Goal: Check status

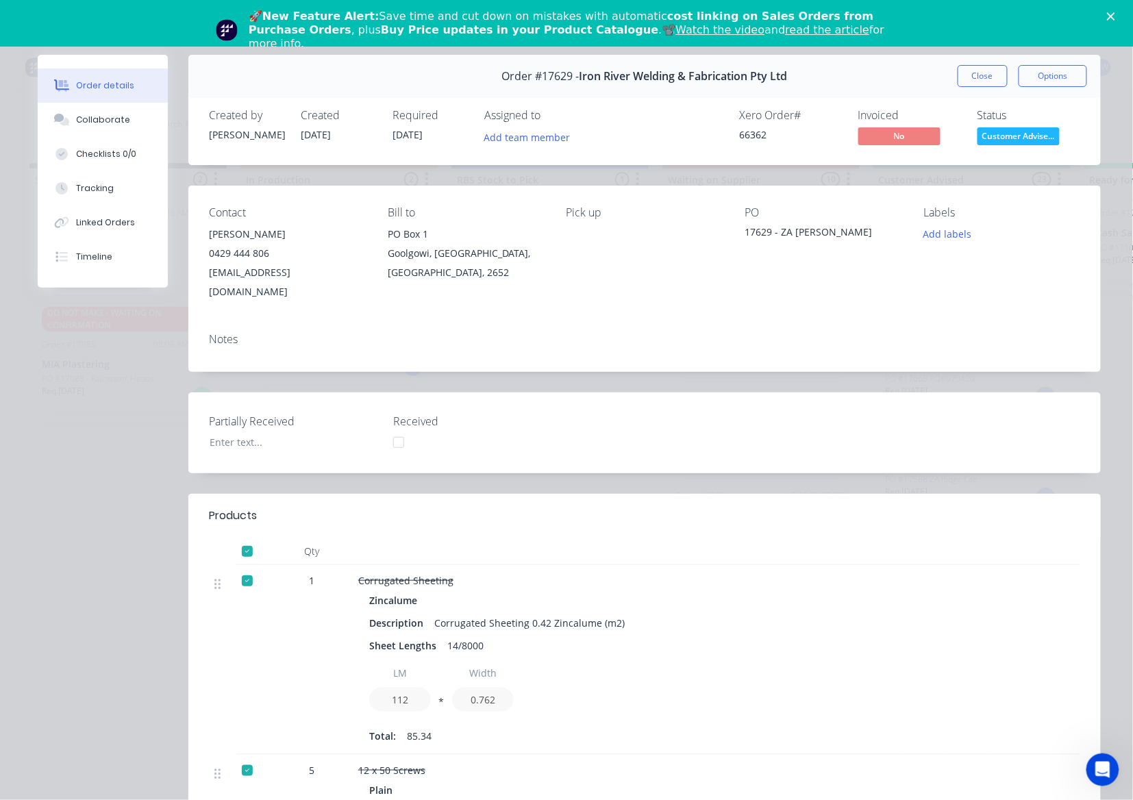
drag, startPoint x: 990, startPoint y: 83, endPoint x: 974, endPoint y: 60, distance: 27.6
click at [990, 83] on button "Close" at bounding box center [983, 76] width 50 height 22
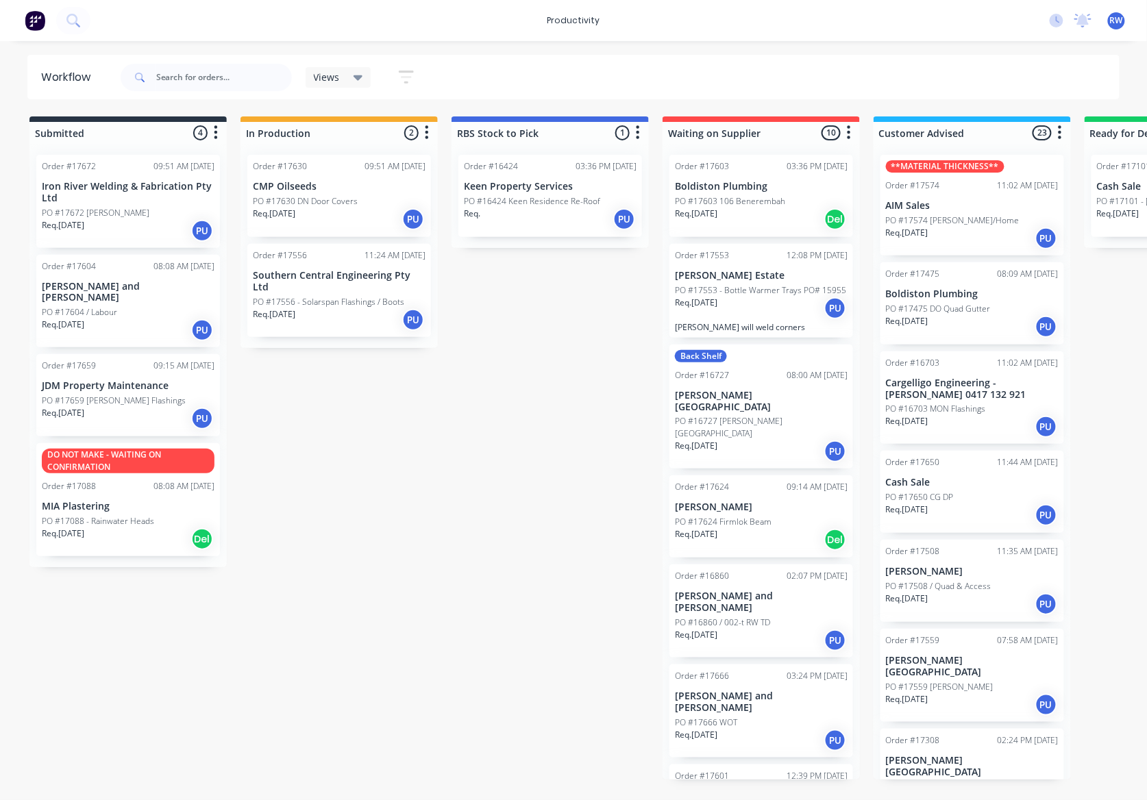
click at [86, 232] on div "Req. [DATE] PU" at bounding box center [128, 230] width 173 height 23
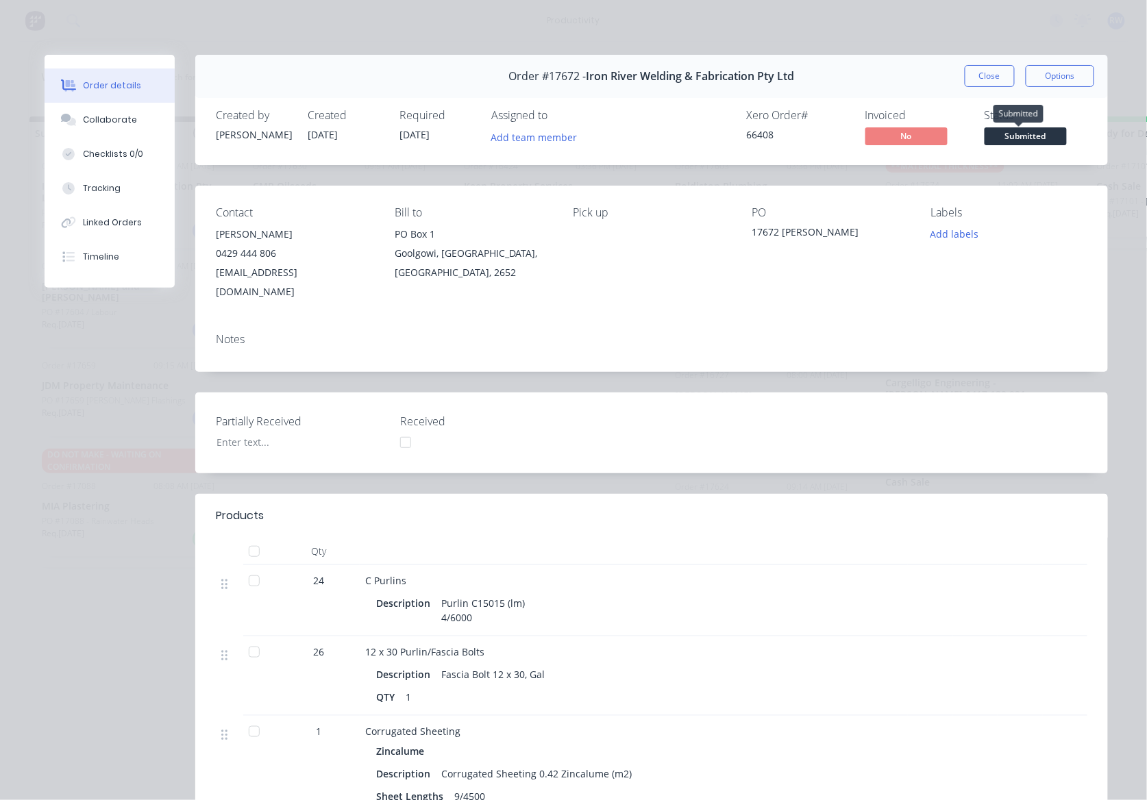
click at [1028, 133] on span "Submitted" at bounding box center [1025, 135] width 82 height 17
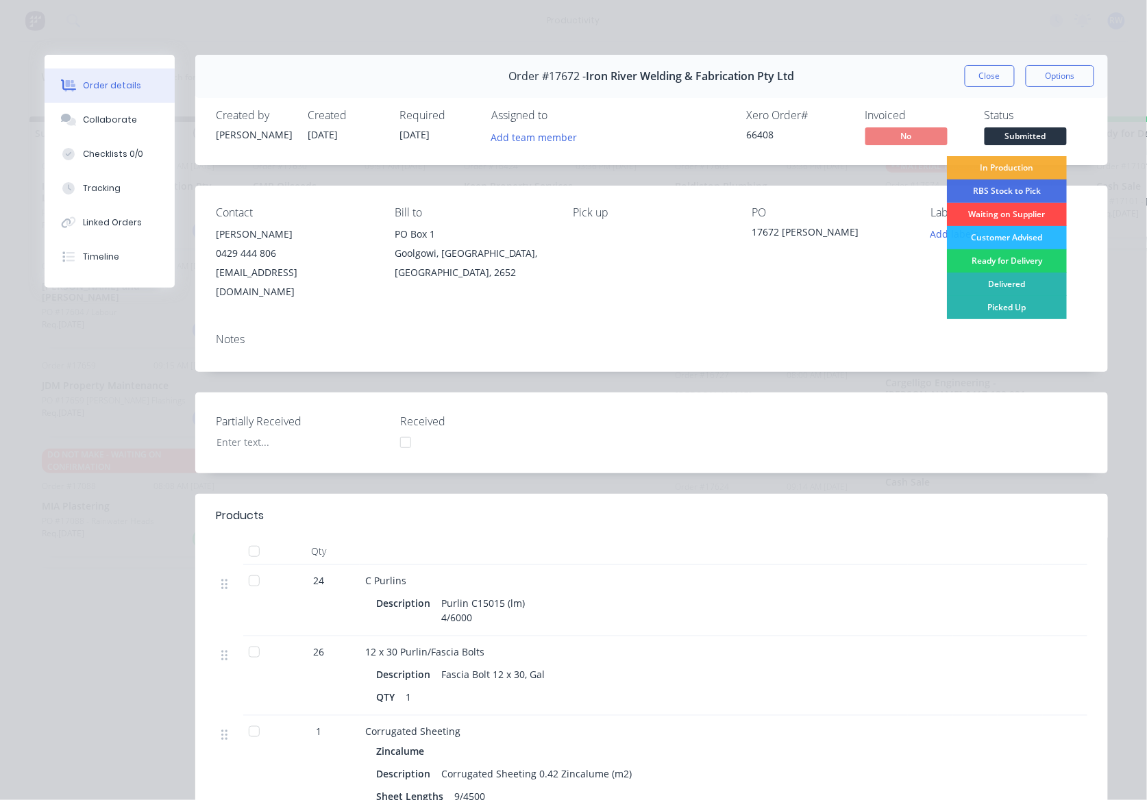
click at [1010, 221] on div "Waiting on Supplier" at bounding box center [1007, 214] width 120 height 23
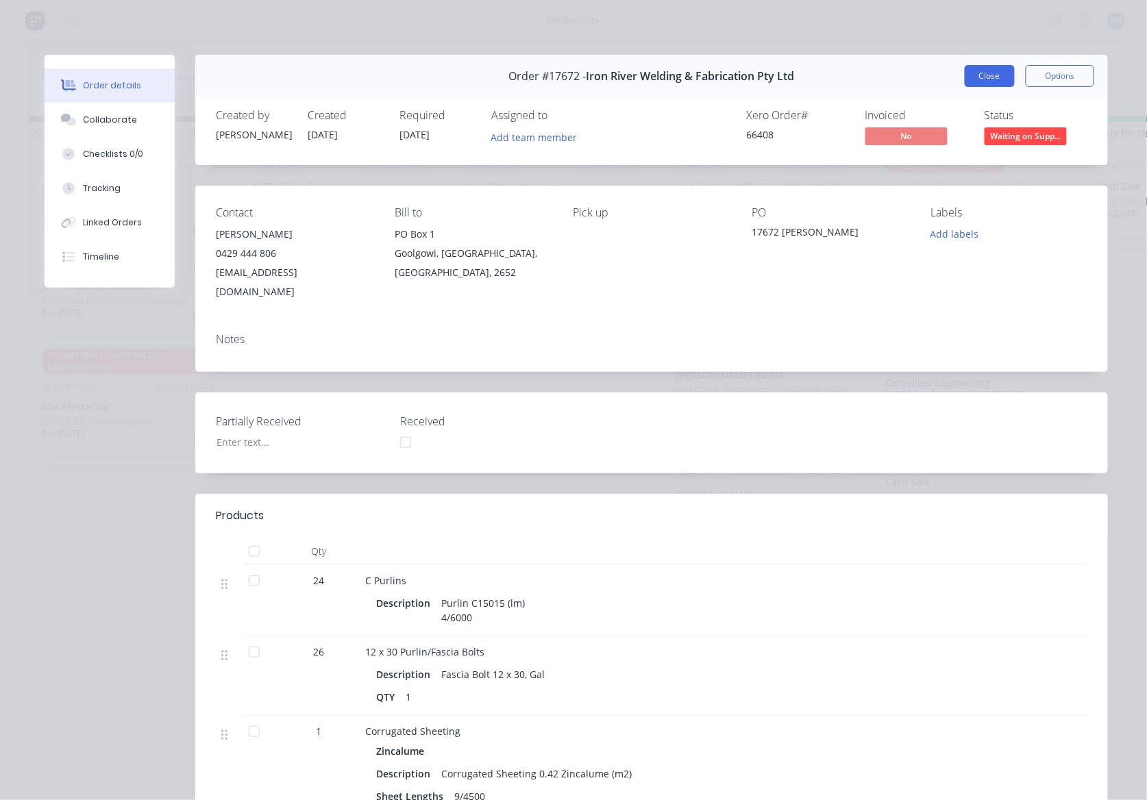
click at [990, 78] on button "Close" at bounding box center [990, 76] width 50 height 22
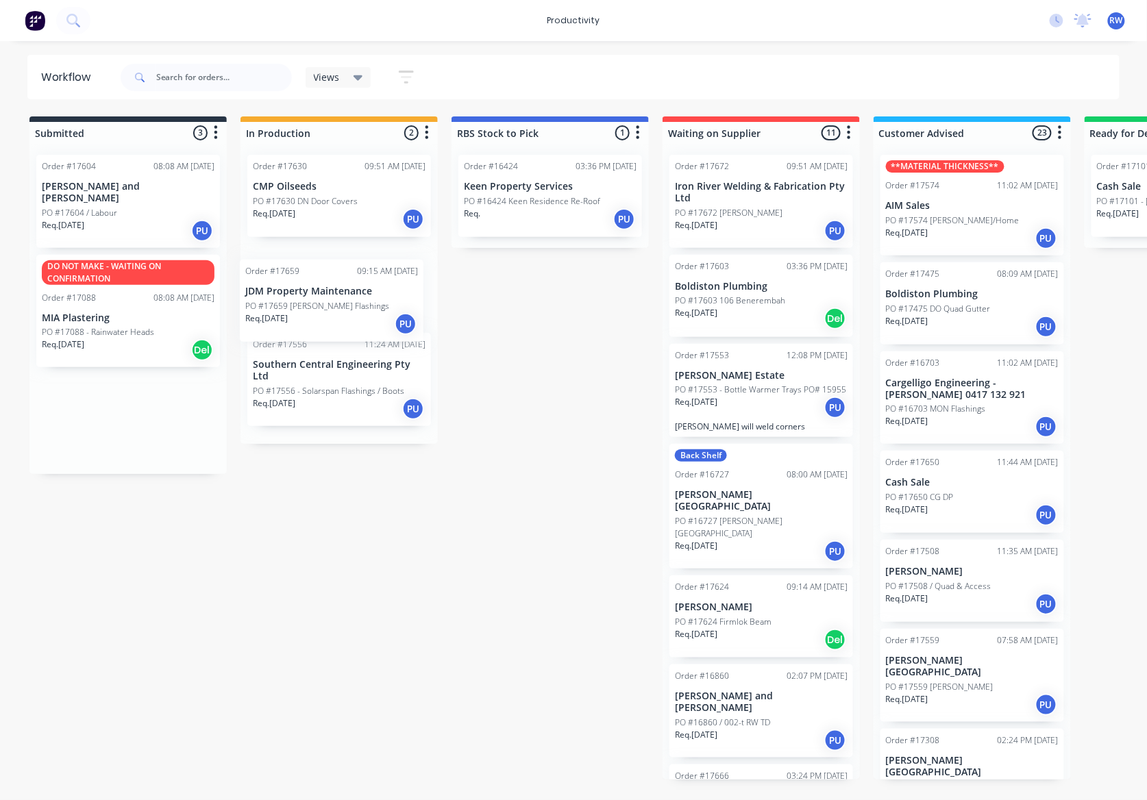
drag, startPoint x: 95, startPoint y: 286, endPoint x: 308, endPoint y: 302, distance: 214.3
click at [308, 302] on div "Submitted 3 Sort By Created date Required date Order number Customer name Most …" at bounding box center [834, 447] width 1689 height 663
click at [327, 290] on p "PO #17659 [PERSON_NAME] Flashings" at bounding box center [325, 290] width 144 height 12
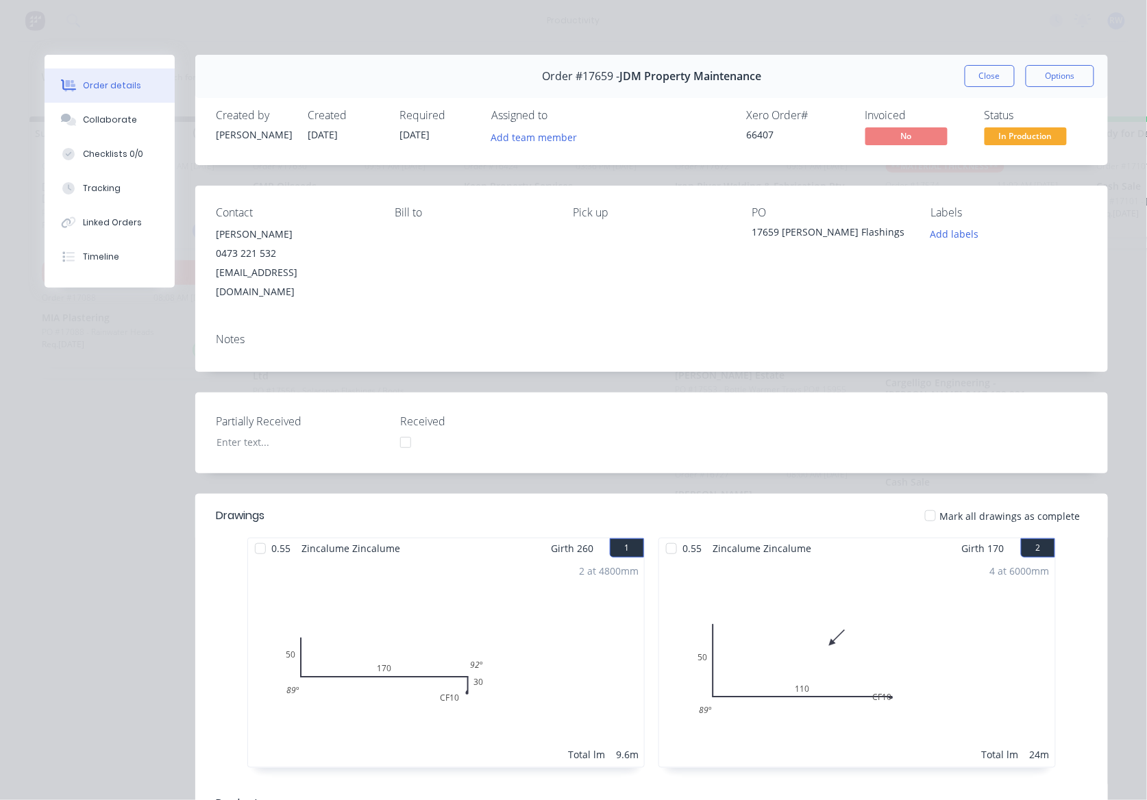
click at [876, 667] on div "4 at 6000mm Total lm 24m" at bounding box center [857, 662] width 396 height 209
click at [996, 75] on button "Close" at bounding box center [990, 76] width 50 height 22
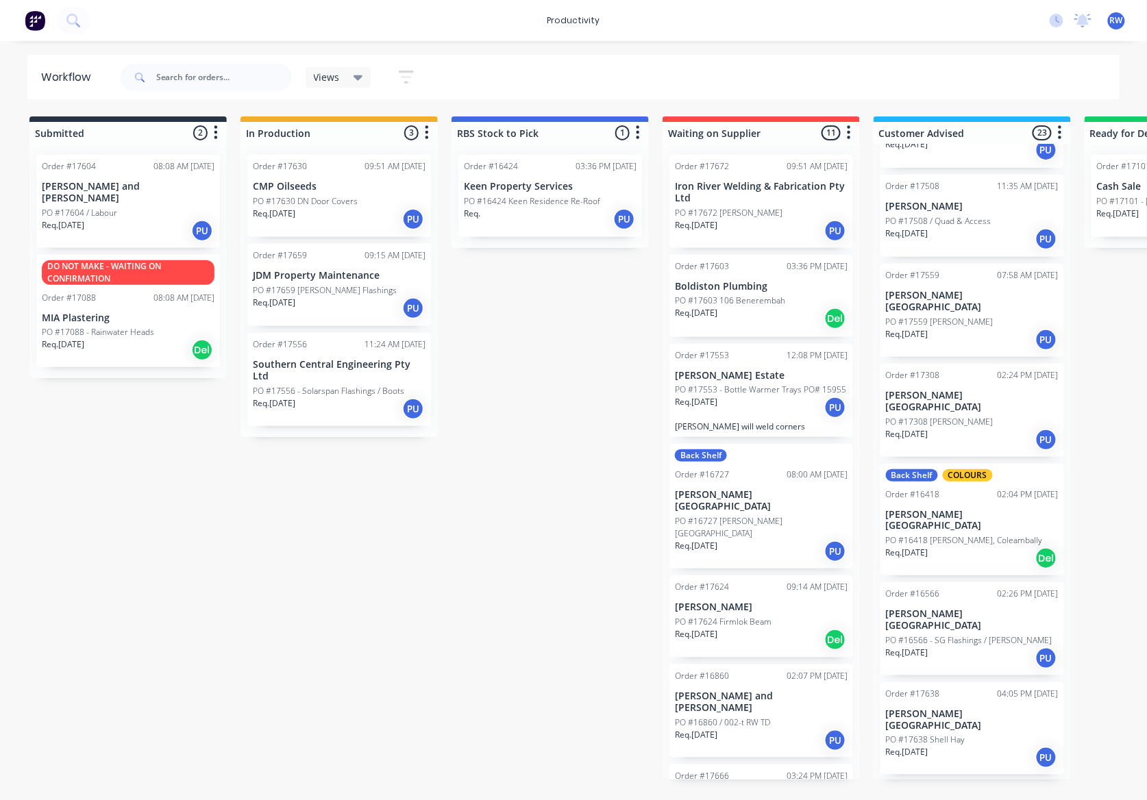
scroll to position [456, 0]
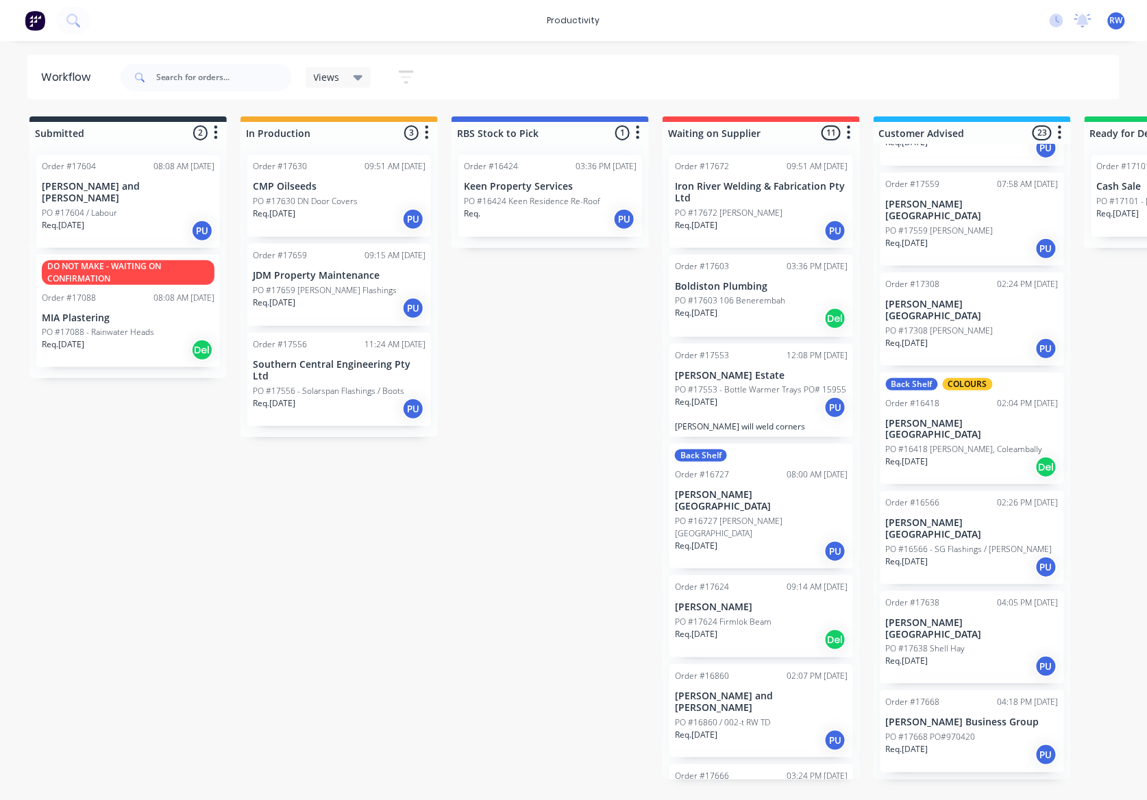
click at [976, 655] on div "Req. [DATE] PU" at bounding box center [972, 666] width 173 height 23
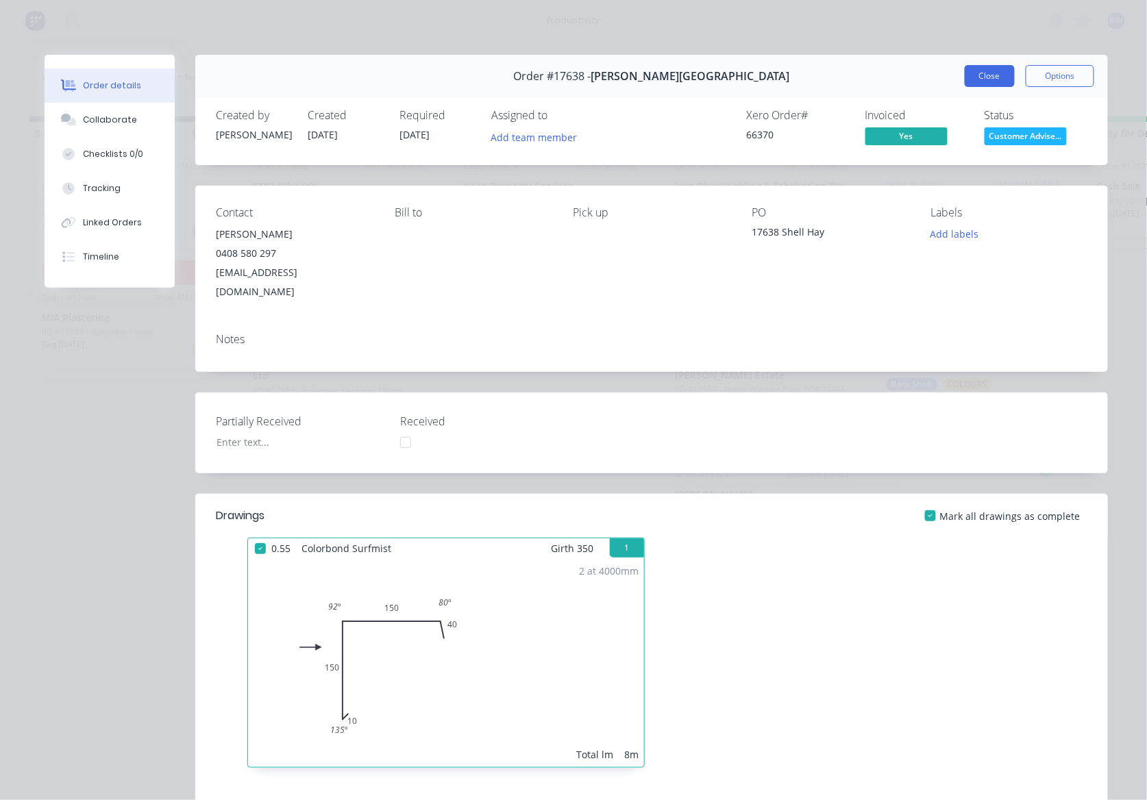
click at [984, 75] on button "Close" at bounding box center [990, 76] width 50 height 22
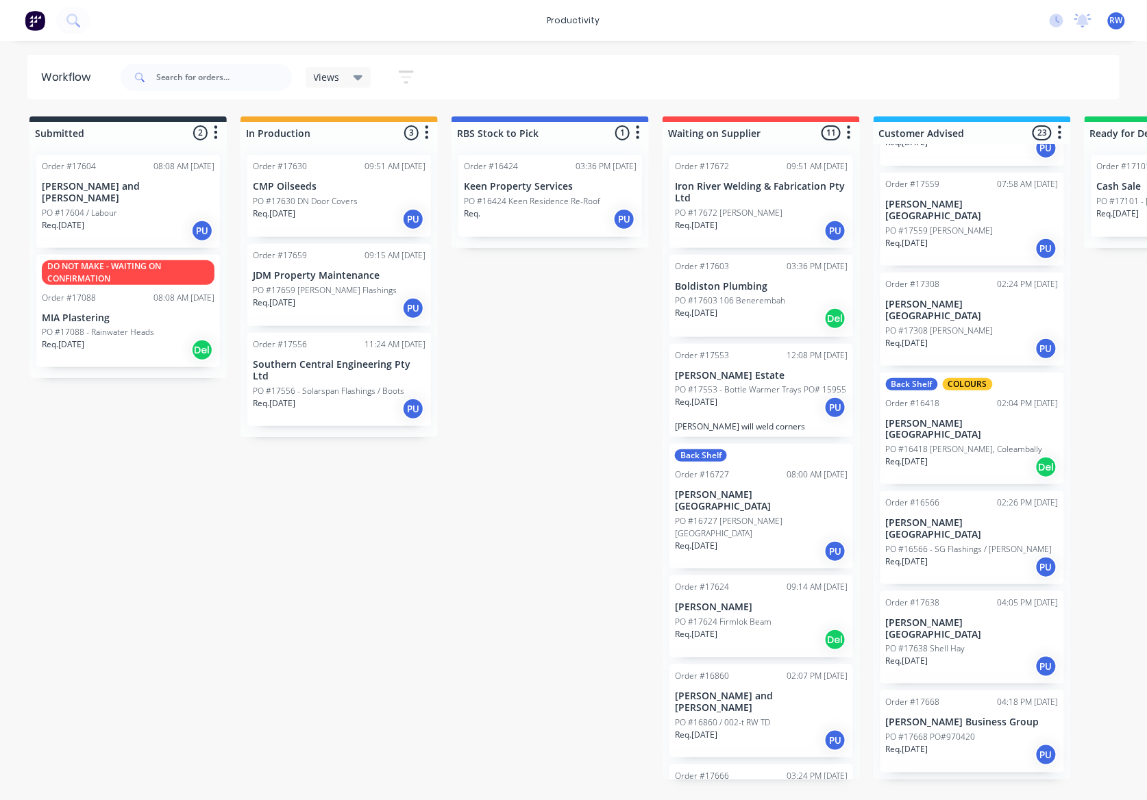
click at [965, 443] on p "PO #16418 [PERSON_NAME], Coleambally" at bounding box center [964, 449] width 157 height 12
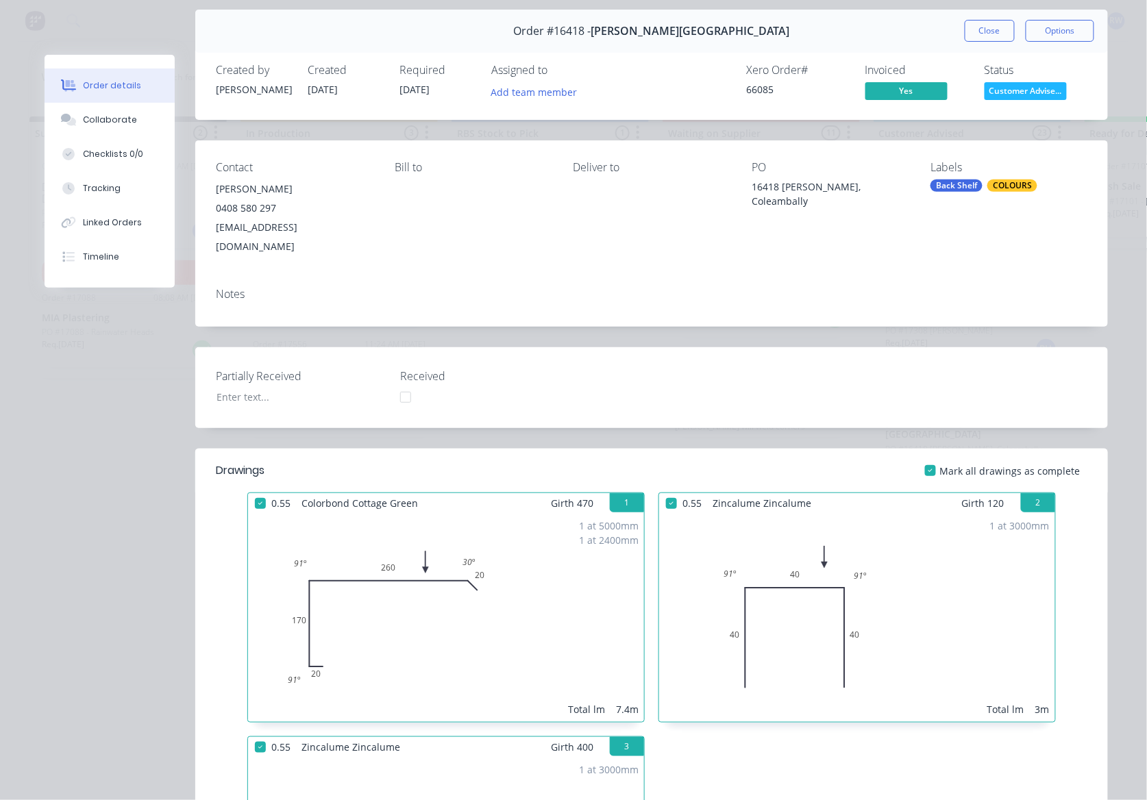
scroll to position [0, 0]
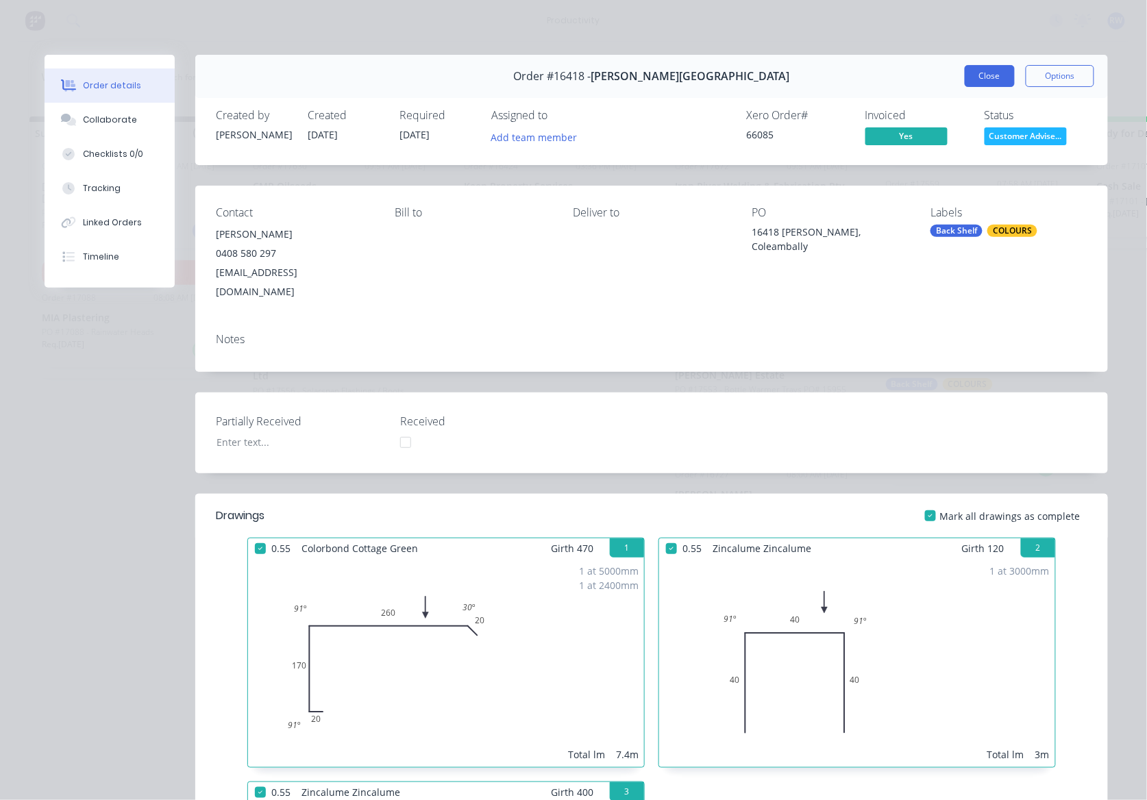
click at [977, 80] on button "Close" at bounding box center [990, 76] width 50 height 22
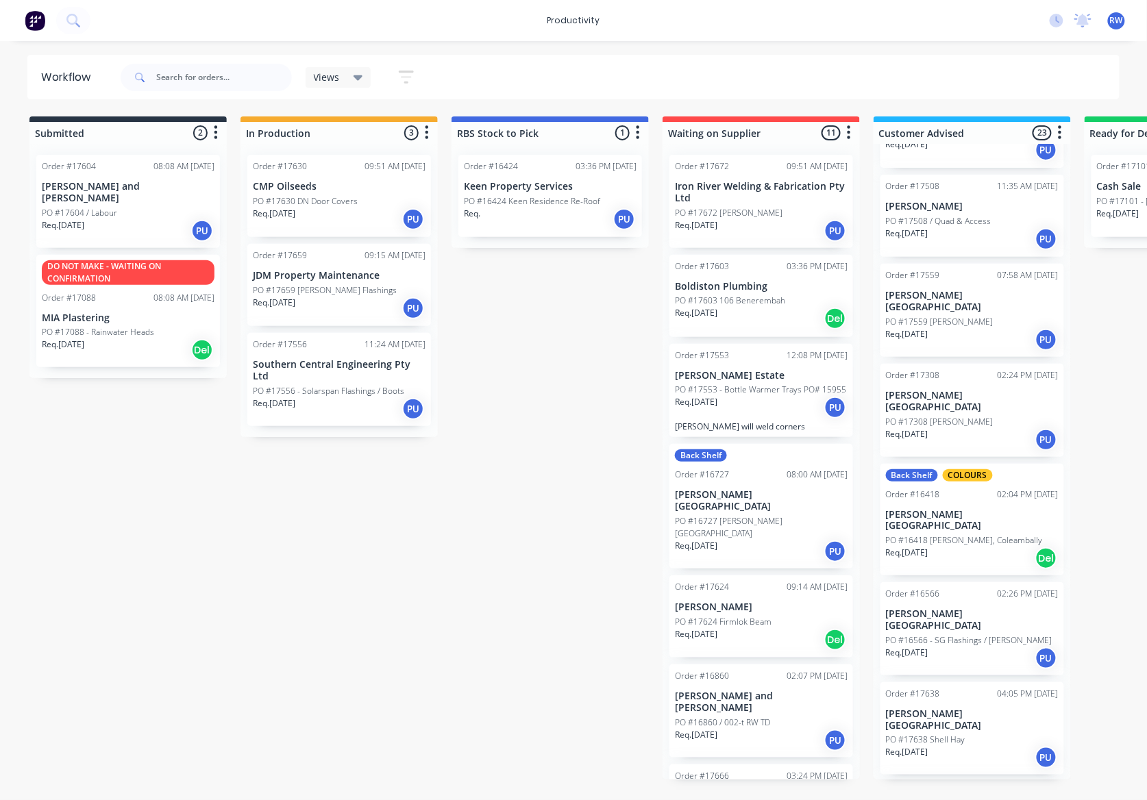
scroll to position [182, 0]
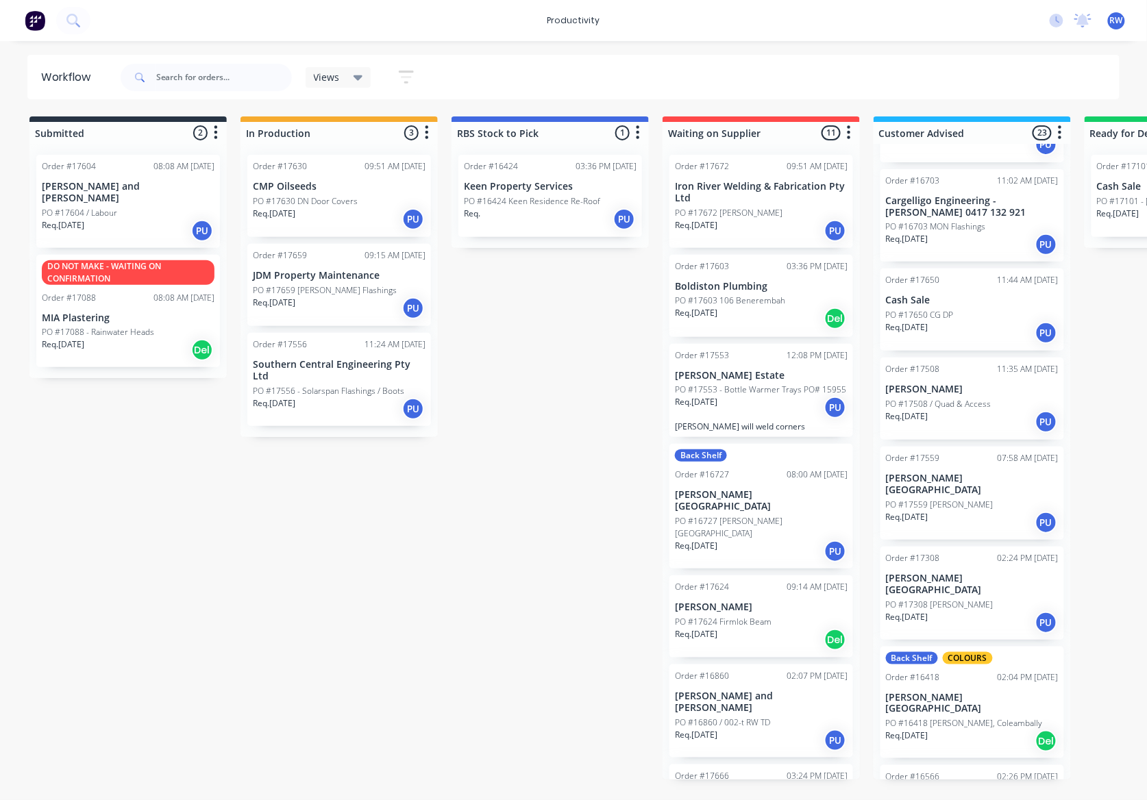
drag, startPoint x: 903, startPoint y: 352, endPoint x: 354, endPoint y: 360, distance: 548.8
click at [333, 554] on div "Submitted 2 Sort By Created date Required date Order number Customer name Most …" at bounding box center [834, 447] width 1689 height 663
click at [341, 308] on div "Req. [DATE] PU" at bounding box center [339, 308] width 173 height 23
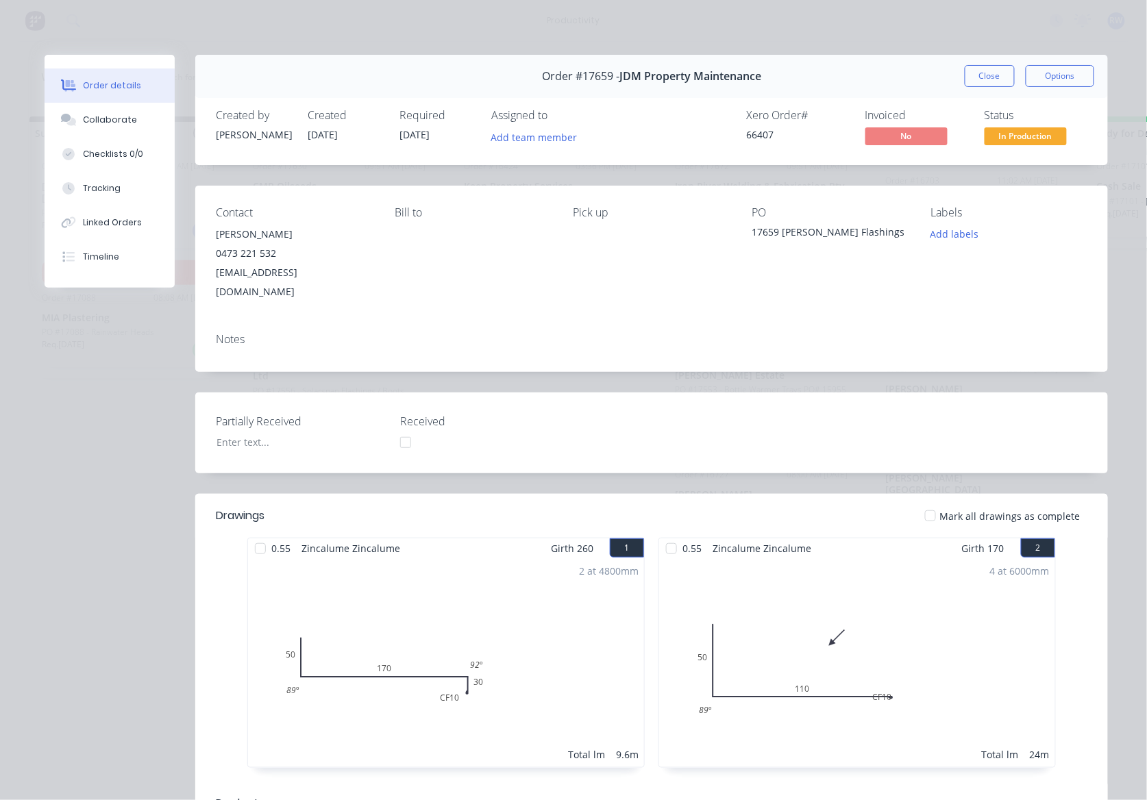
click at [928, 502] on div at bounding box center [930, 515] width 27 height 27
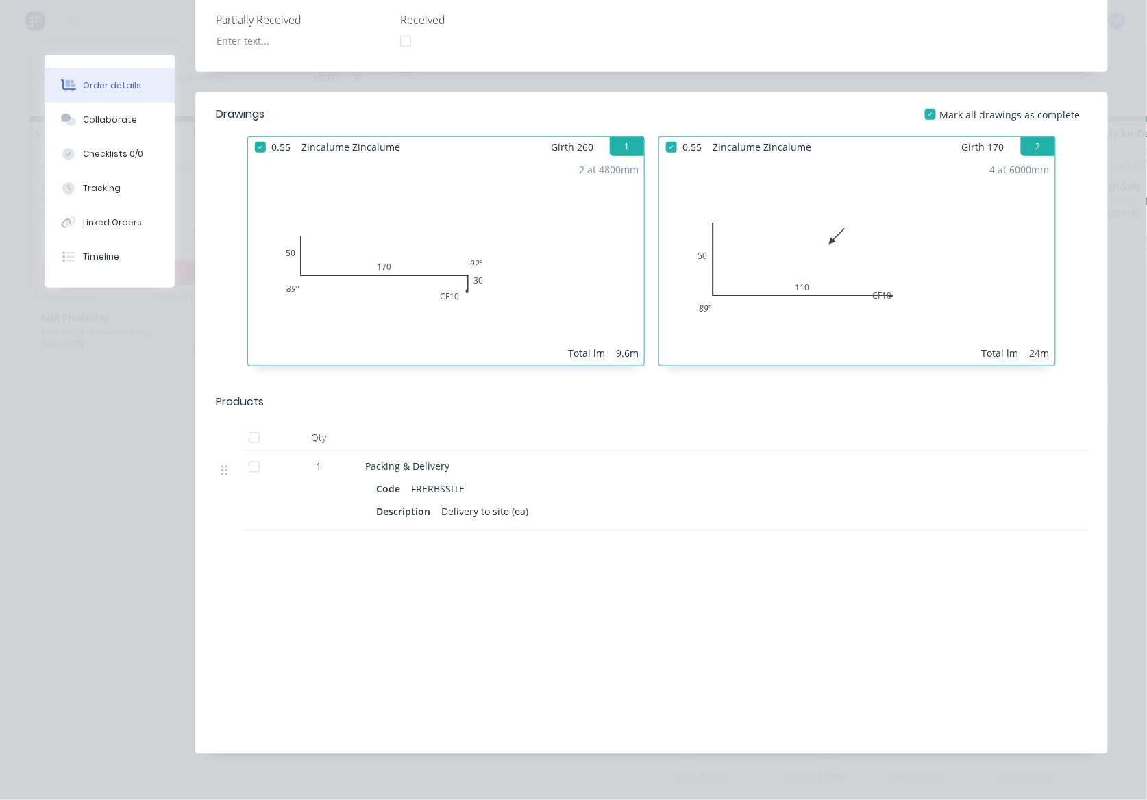
scroll to position [0, 0]
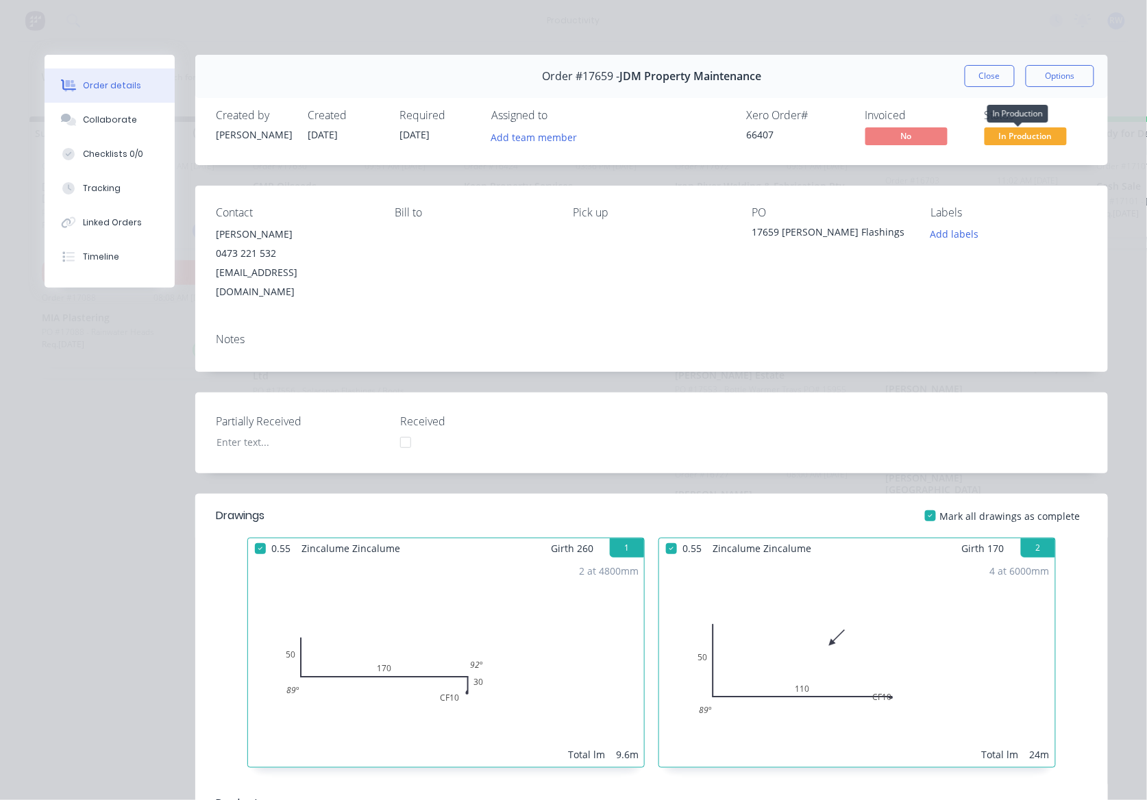
click at [1011, 138] on span "In Production" at bounding box center [1025, 135] width 82 height 17
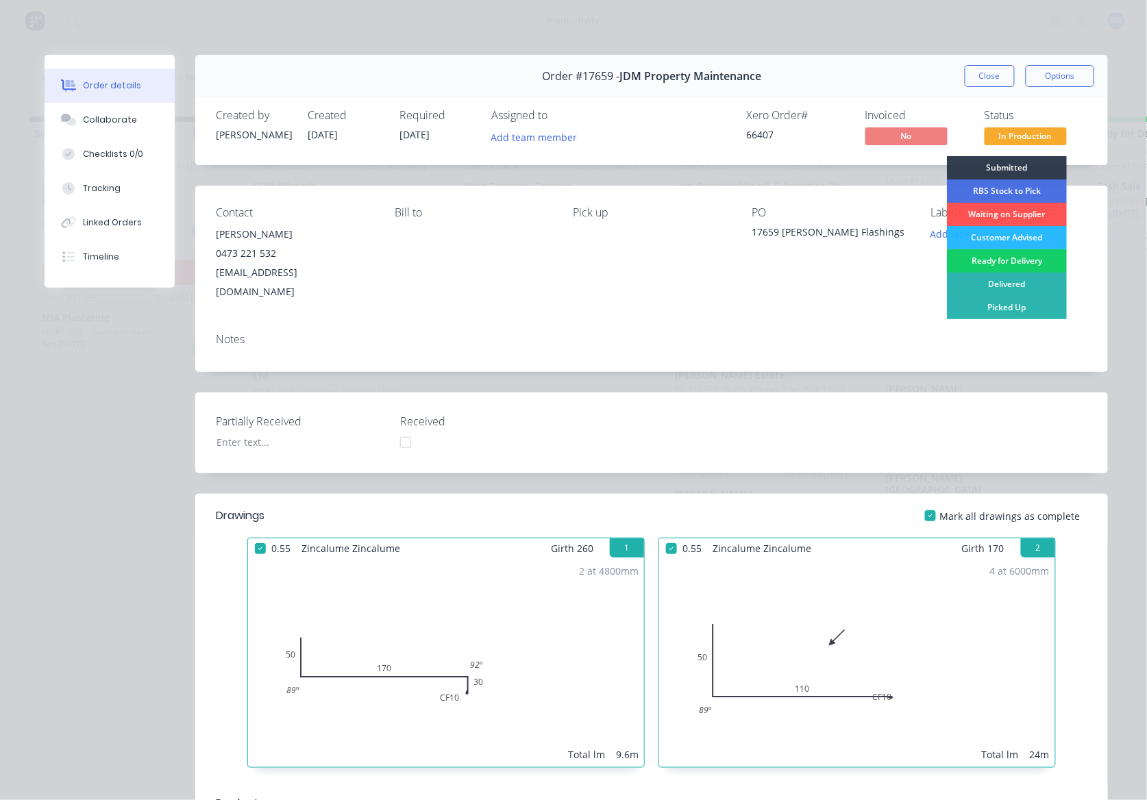
click at [1010, 259] on div "Ready for Delivery" at bounding box center [1007, 260] width 120 height 23
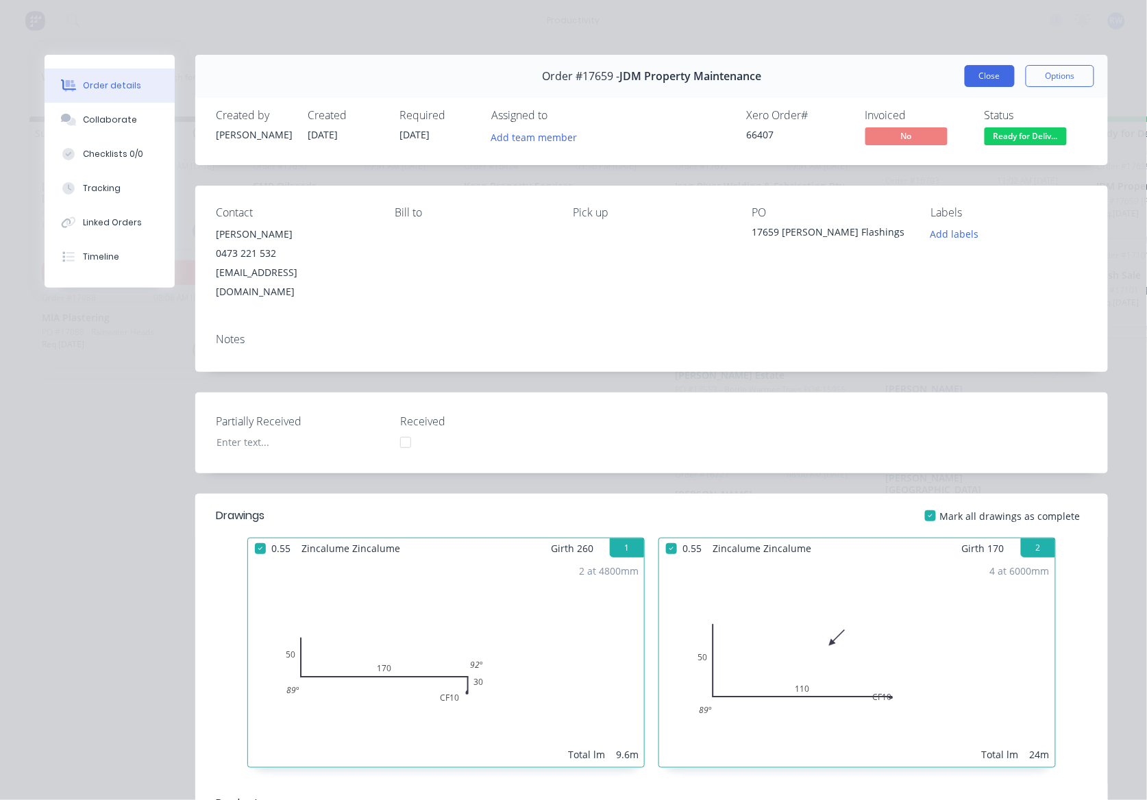
click at [965, 74] on button "Close" at bounding box center [990, 76] width 50 height 22
